Goal: Information Seeking & Learning: Find specific page/section

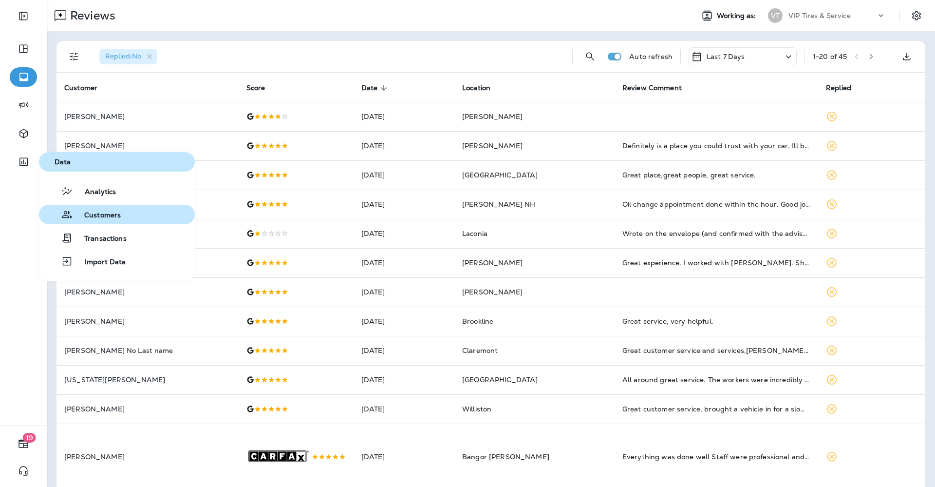
click at [89, 214] on span "Customers" at bounding box center [97, 215] width 48 height 9
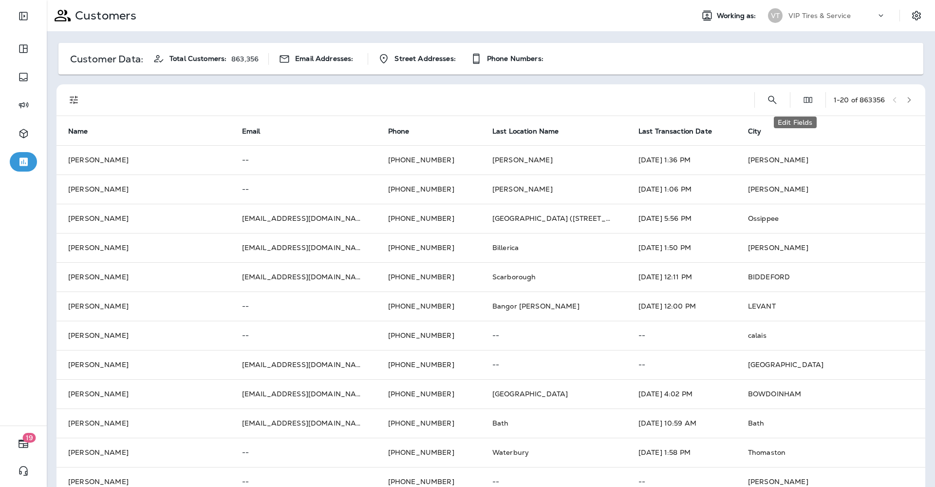
click at [799, 99] on button "Edit Fields" at bounding box center [808, 99] width 19 height 19
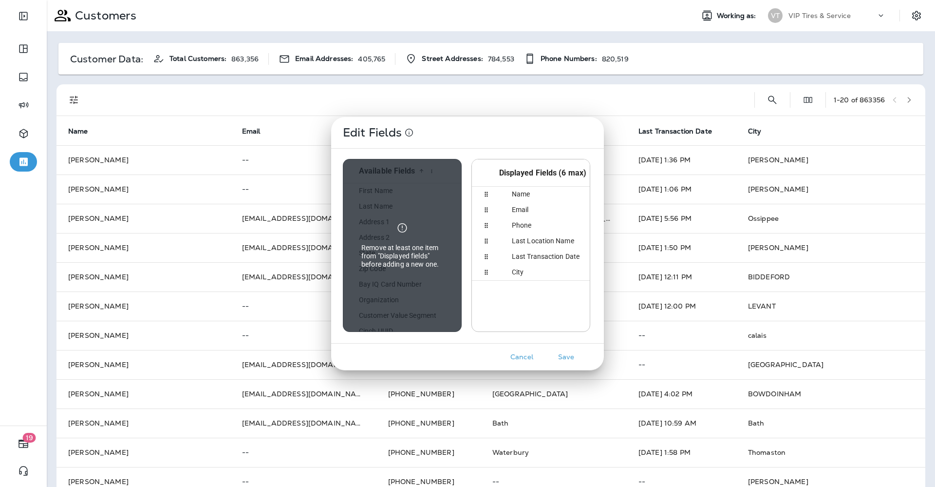
click at [525, 362] on button "Cancel" at bounding box center [522, 356] width 37 height 15
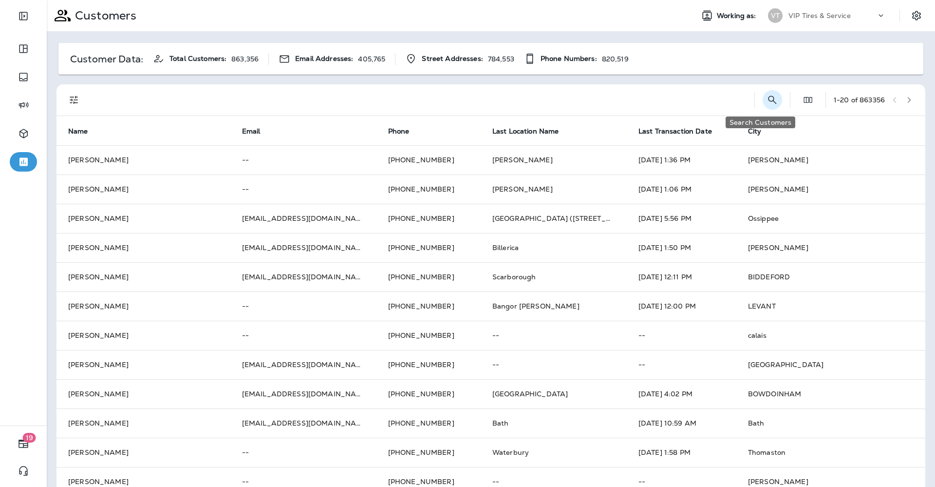
click at [767, 100] on icon "Search Customers" at bounding box center [773, 100] width 12 height 12
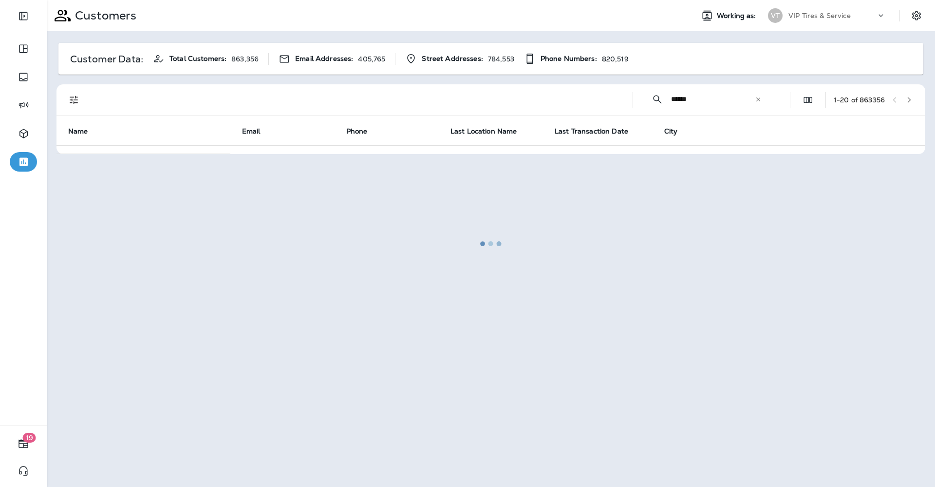
click at [73, 99] on div at bounding box center [491, 243] width 887 height 485
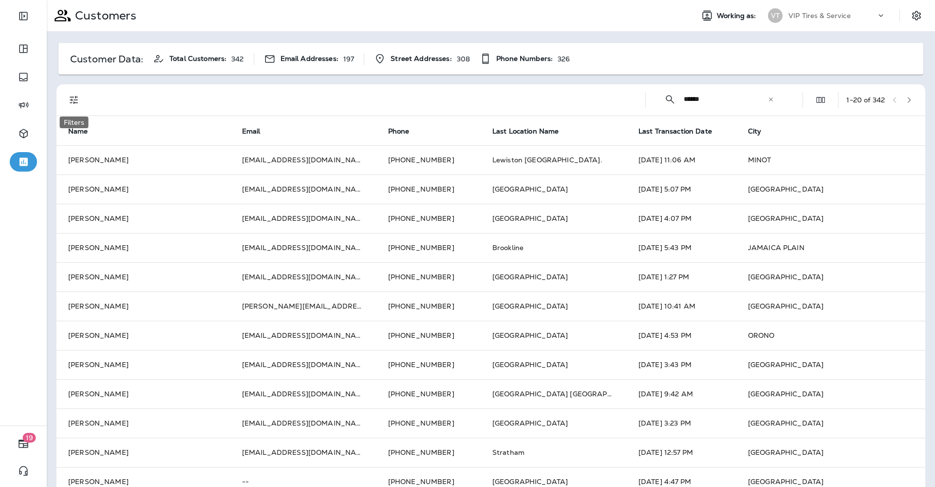
click at [71, 98] on icon "Filters" at bounding box center [74, 100] width 12 height 12
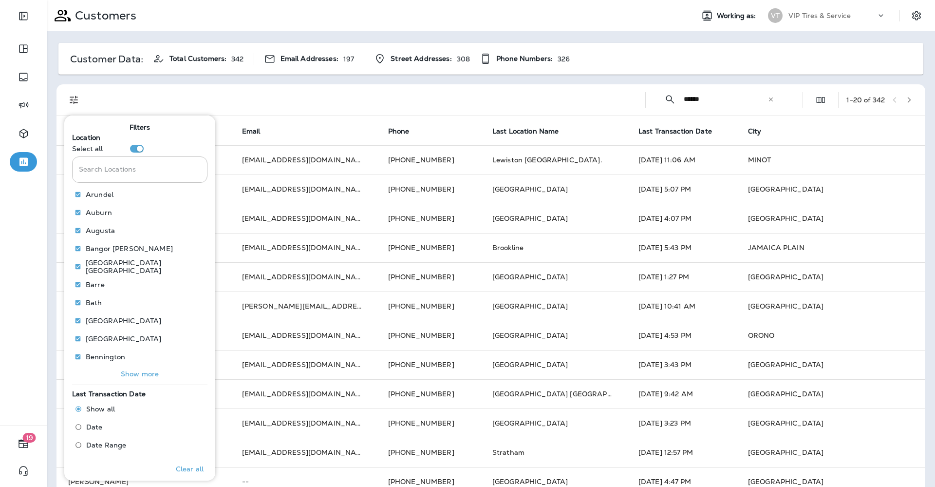
click at [147, 376] on p "Show more" at bounding box center [140, 374] width 38 height 8
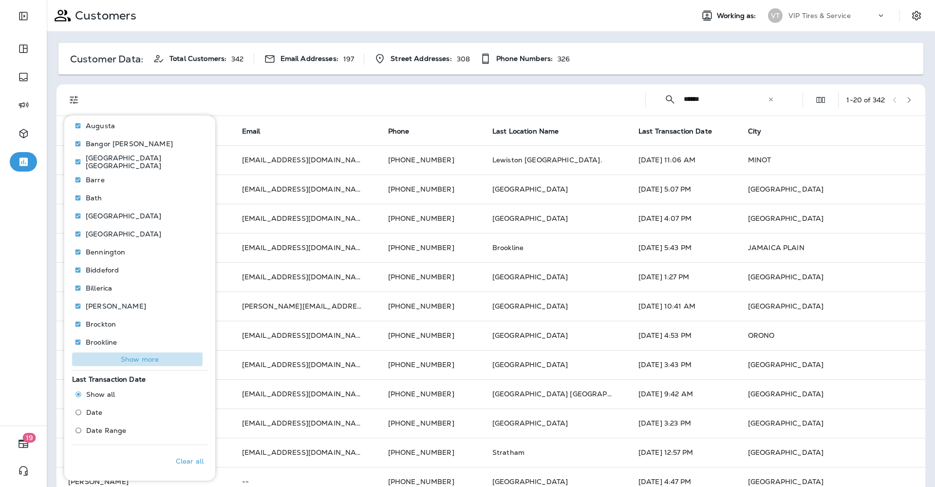
click at [134, 358] on p "Show more" at bounding box center [140, 359] width 38 height 8
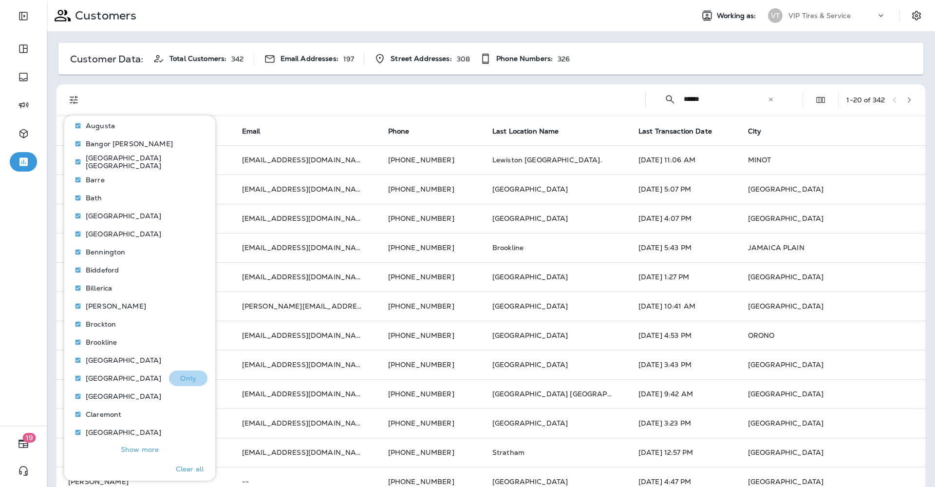
click at [184, 377] on p "Only" at bounding box center [188, 378] width 16 height 8
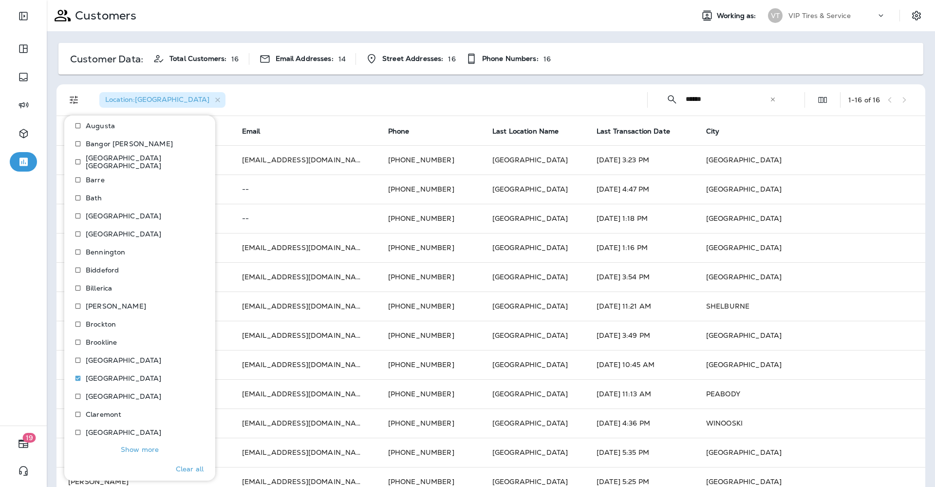
click at [600, 16] on div "Customers" at bounding box center [366, 15] width 639 height 24
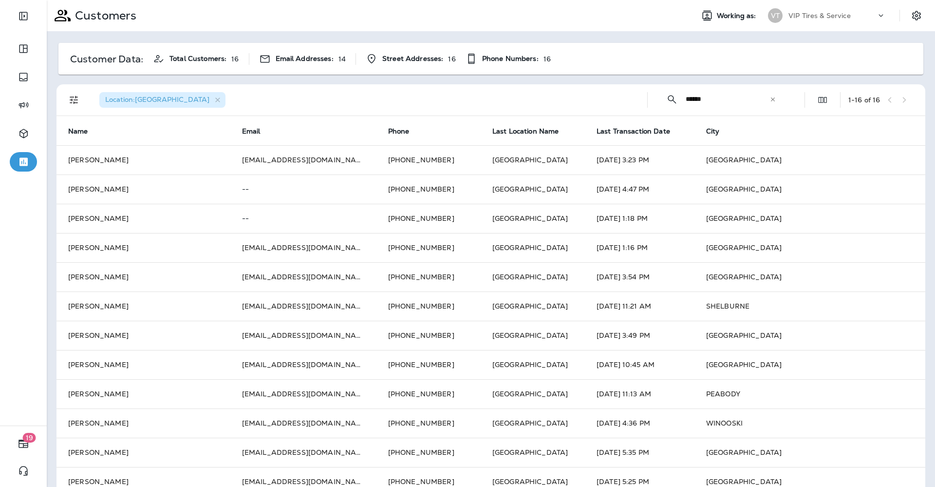
click at [603, 123] on th "Last Transaction Date" at bounding box center [640, 130] width 110 height 29
click at [603, 130] on span "Last Transaction Date" at bounding box center [634, 131] width 74 height 8
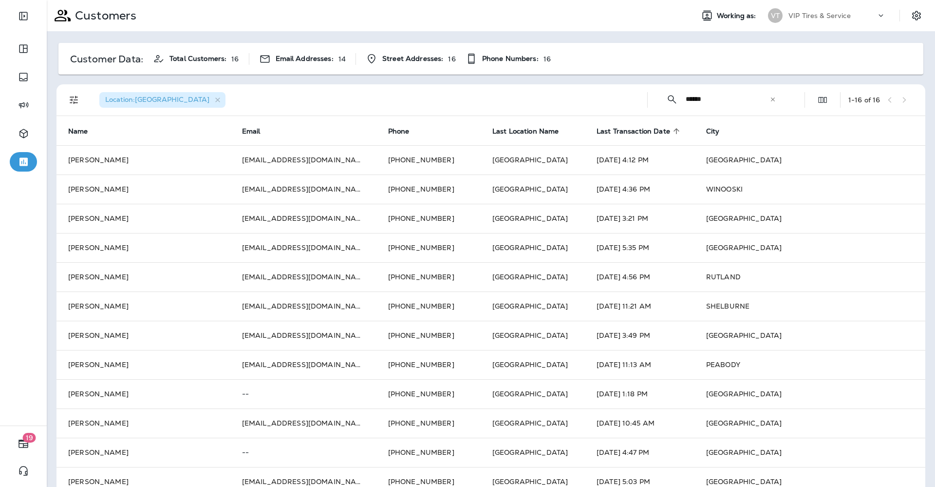
click at [602, 131] on span "Last Transaction Date" at bounding box center [634, 131] width 74 height 8
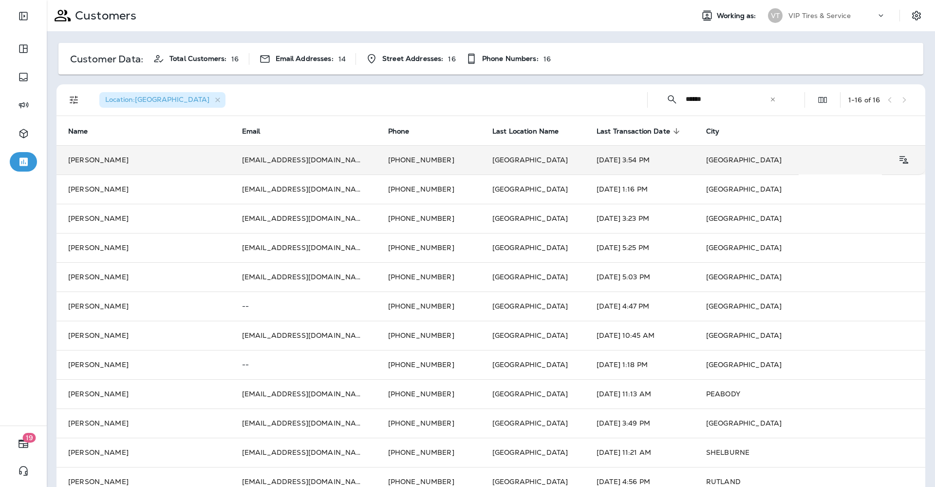
click at [105, 156] on td "[PERSON_NAME]" at bounding box center [144, 159] width 174 height 29
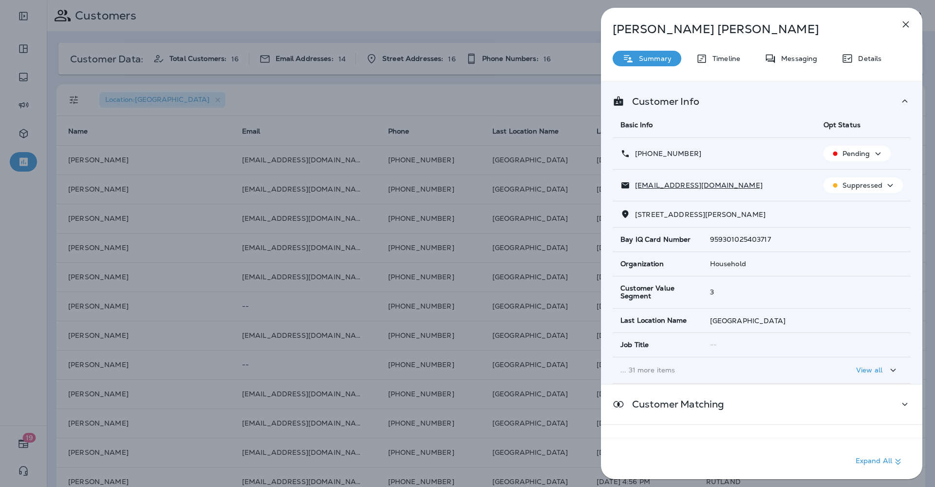
click at [854, 47] on div "[PERSON_NAME] Summary Timeline Messaging Details Customer Info Basic Info Opt S…" at bounding box center [762, 246] width 322 height 477
click at [857, 68] on div "[PERSON_NAME] Summary Timeline Messaging Details Customer Info Basic Info Opt S…" at bounding box center [762, 246] width 322 height 477
click at [857, 58] on p "Details" at bounding box center [868, 59] width 28 height 8
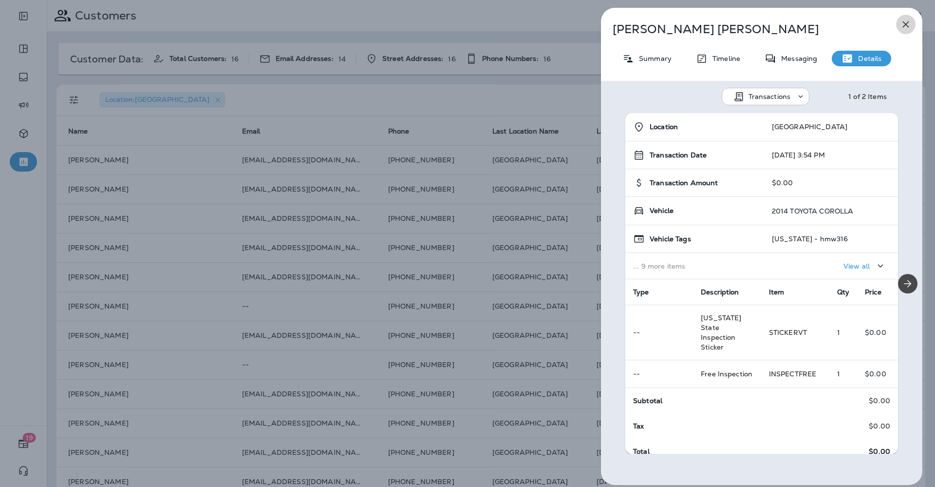
click at [907, 21] on icon "button" at bounding box center [906, 25] width 12 height 12
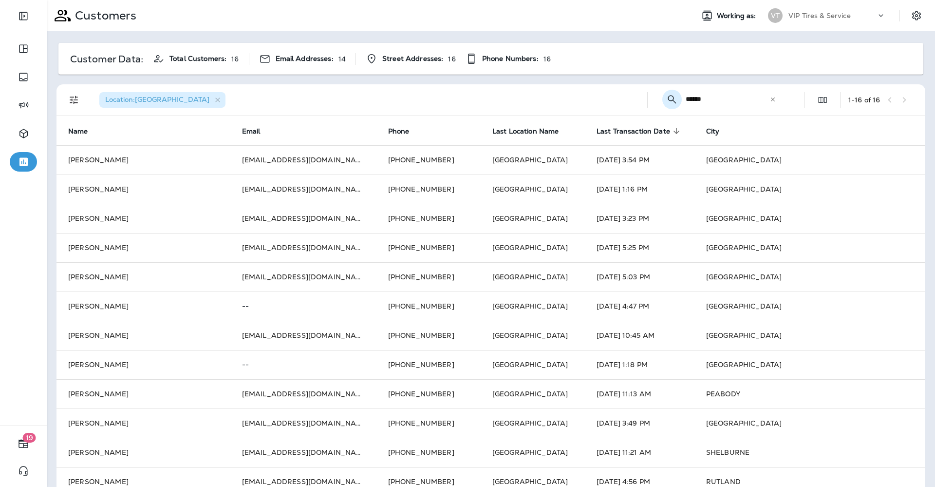
drag, startPoint x: 700, startPoint y: 97, endPoint x: 669, endPoint y: 98, distance: 30.7
click at [669, 98] on div "​ ****** ​ ​" at bounding box center [722, 99] width 132 height 26
type input "********"
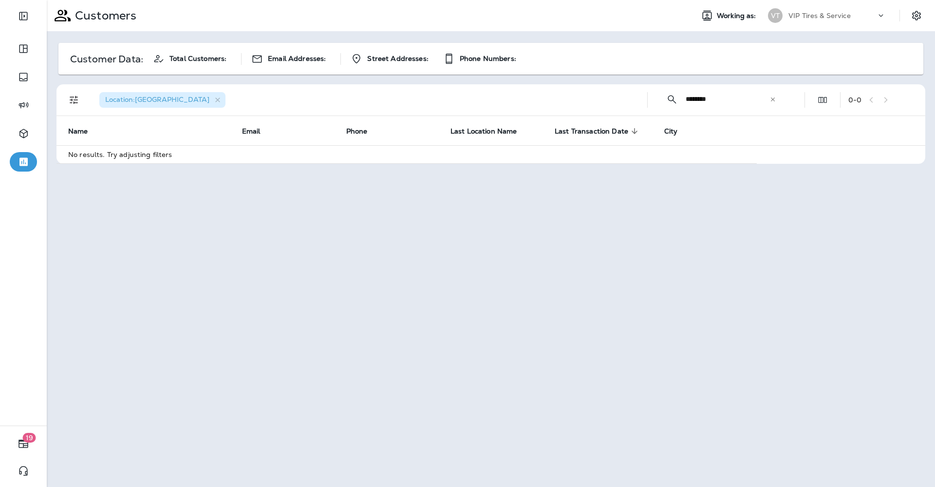
click at [774, 98] on icon at bounding box center [773, 99] width 4 height 4
click at [722, 101] on input "text" at bounding box center [736, 99] width 101 height 26
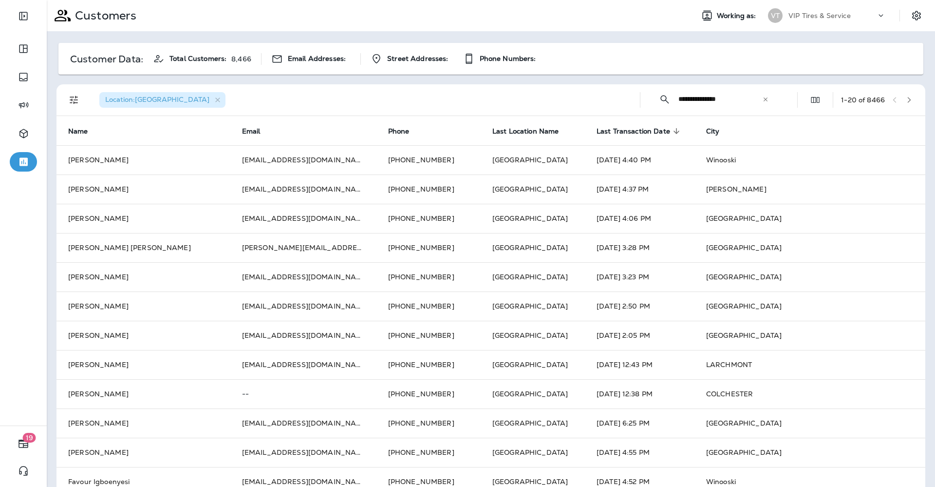
type input "**********"
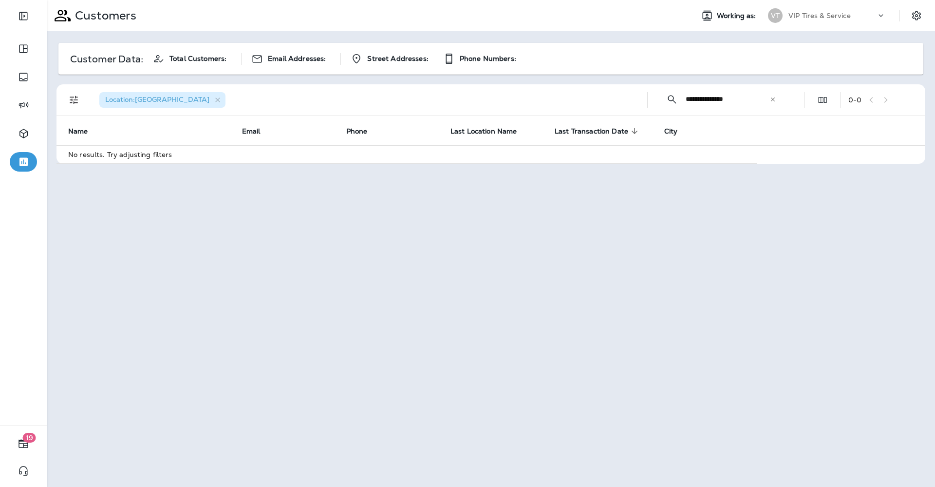
click at [775, 101] on icon at bounding box center [773, 99] width 4 height 4
